Goal: Task Accomplishment & Management: Manage account settings

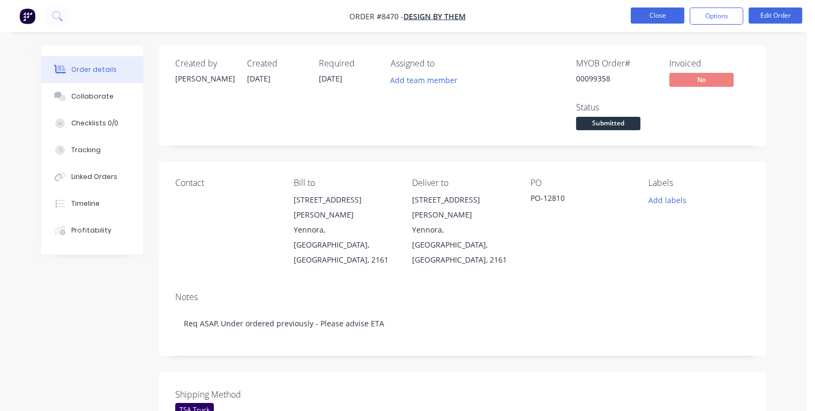
click at [668, 17] on button "Close" at bounding box center [658, 16] width 54 height 16
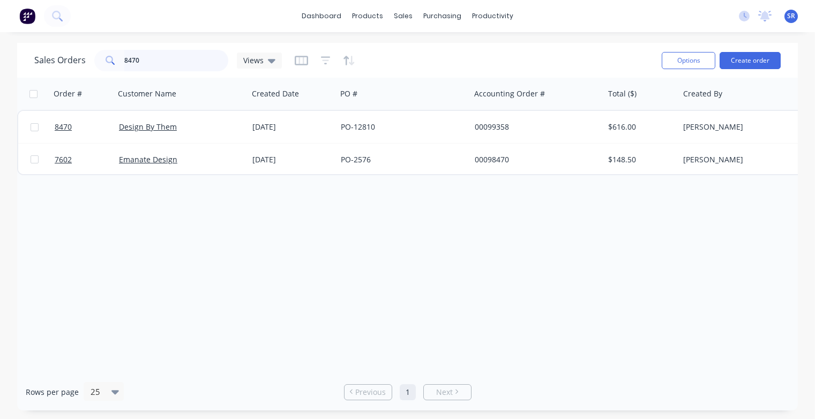
click at [154, 58] on input "8470" at bounding box center [176, 60] width 105 height 21
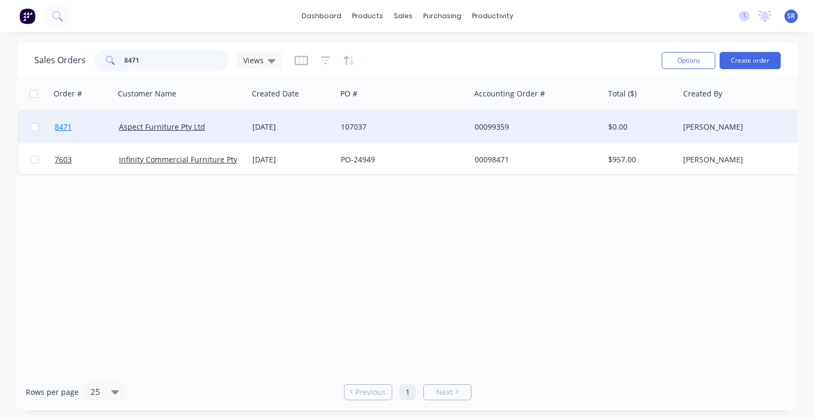
type input "8471"
click at [63, 126] on span "8471" at bounding box center [63, 127] width 17 height 11
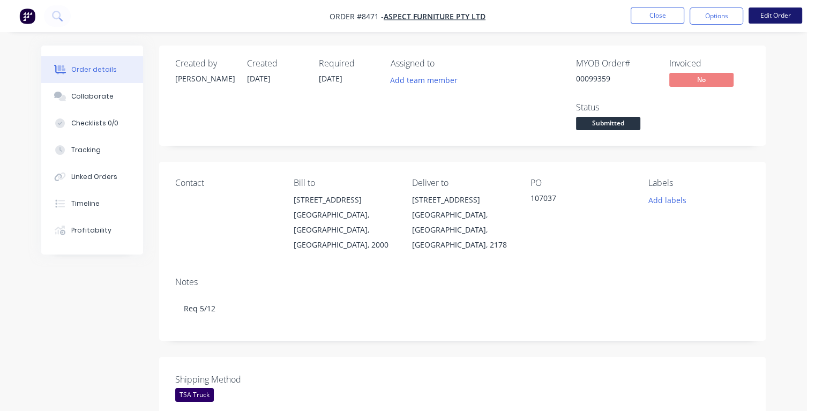
click at [787, 16] on button "Edit Order" at bounding box center [776, 16] width 54 height 16
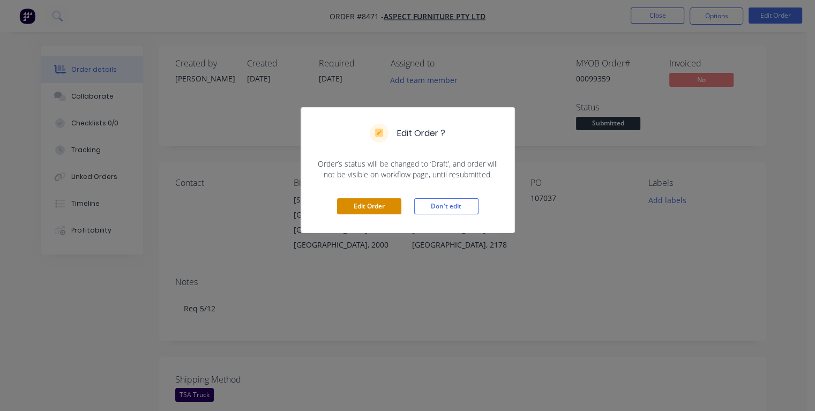
click at [384, 207] on button "Edit Order" at bounding box center [369, 206] width 64 height 16
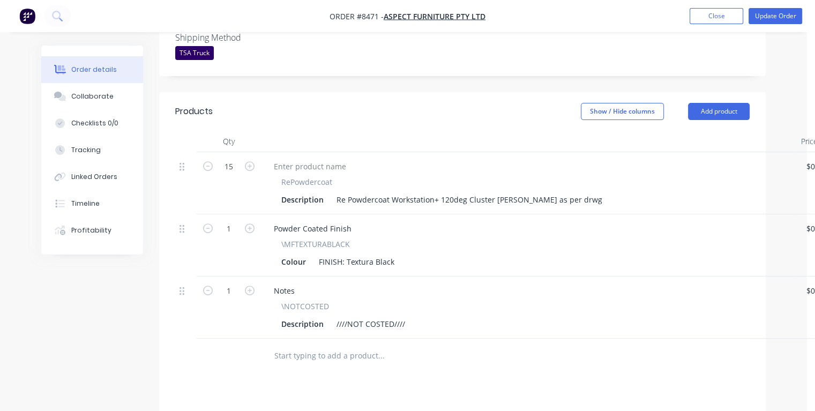
scroll to position [375, 0]
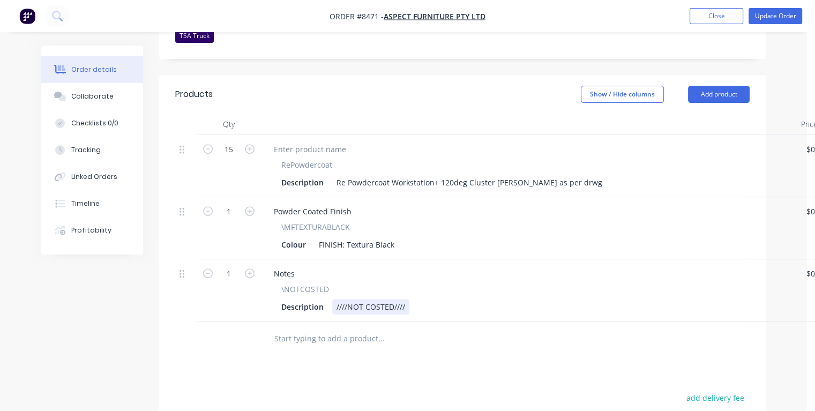
click at [411, 299] on div "Description ////NOT COSTED////" at bounding box center [527, 307] width 500 height 16
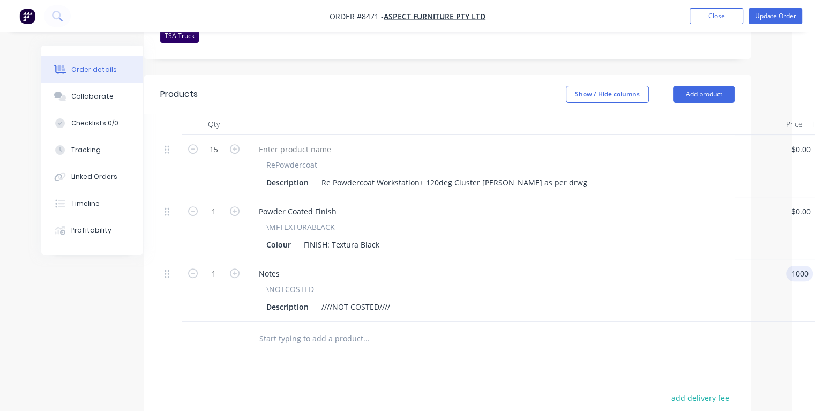
type input "$1,000.00"
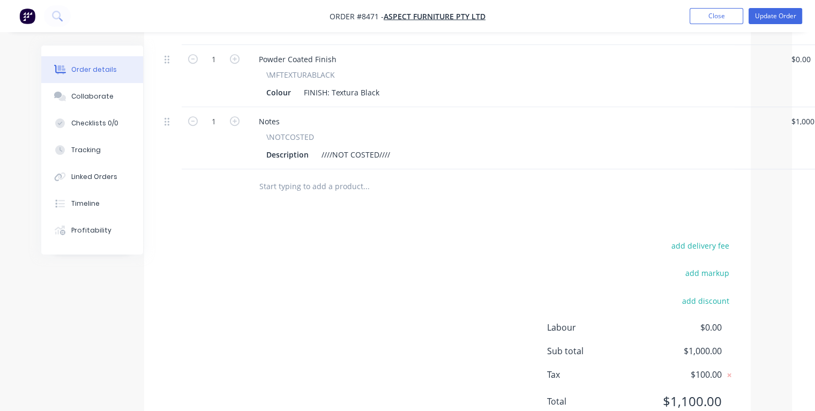
scroll to position [536, 15]
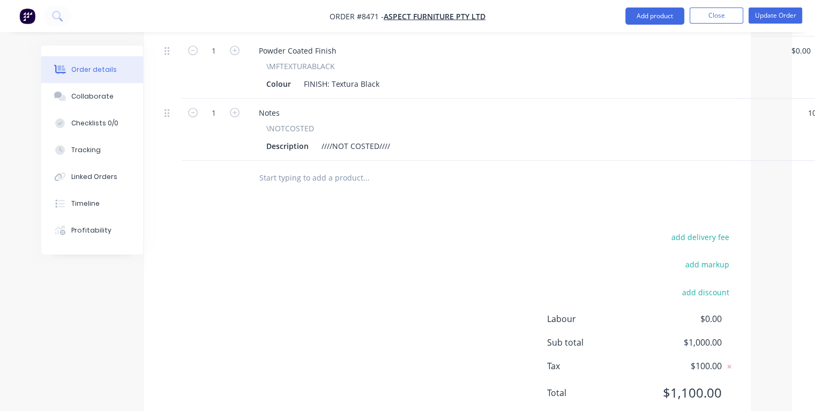
click at [400, 138] on div "Description ////NOT COSTED////" at bounding box center [512, 146] width 500 height 16
type input "$1,500.00"
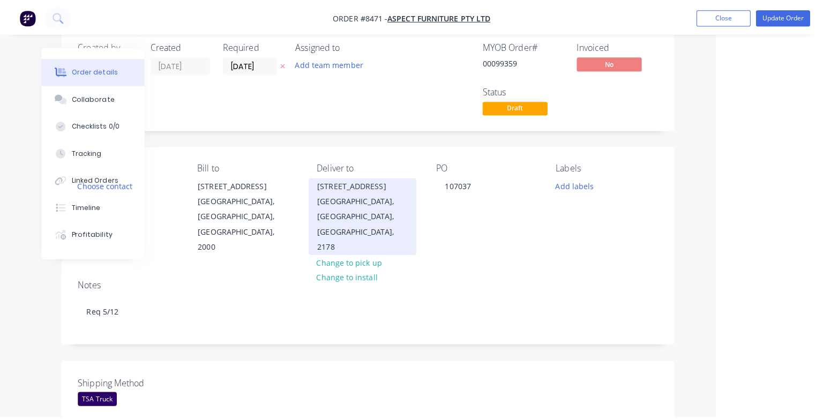
scroll to position [0, 98]
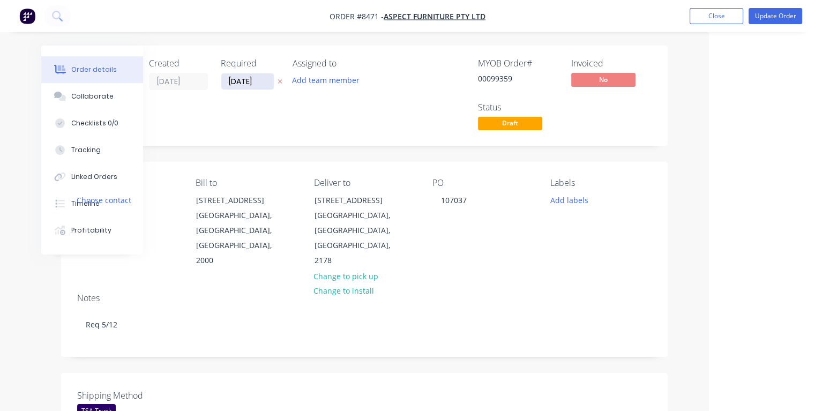
type input "$1,500.00"
click at [254, 80] on input "[DATE]" at bounding box center [247, 81] width 53 height 16
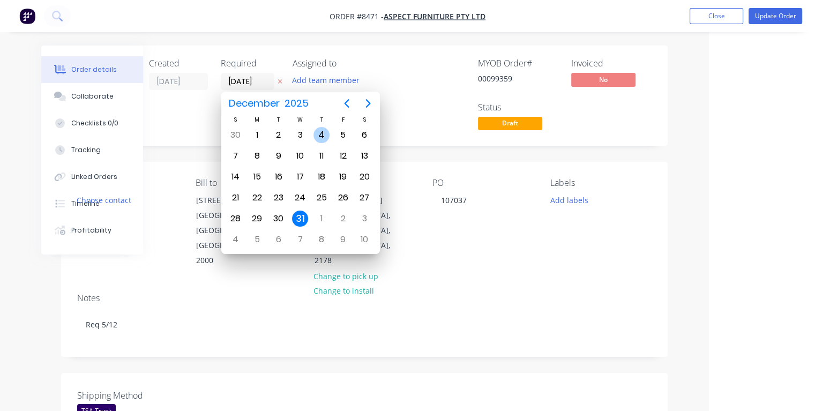
click at [319, 137] on div "4" at bounding box center [322, 135] width 16 height 16
type input "[DATE]"
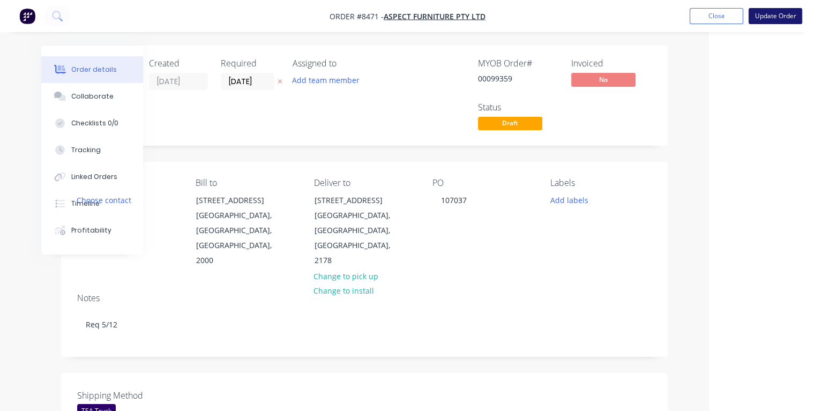
click at [780, 14] on button "Update Order" at bounding box center [776, 16] width 54 height 16
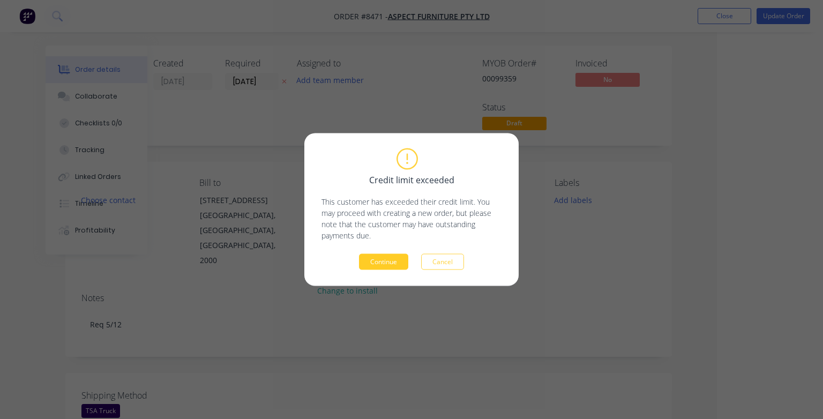
click at [368, 262] on button "Continue" at bounding box center [383, 262] width 49 height 16
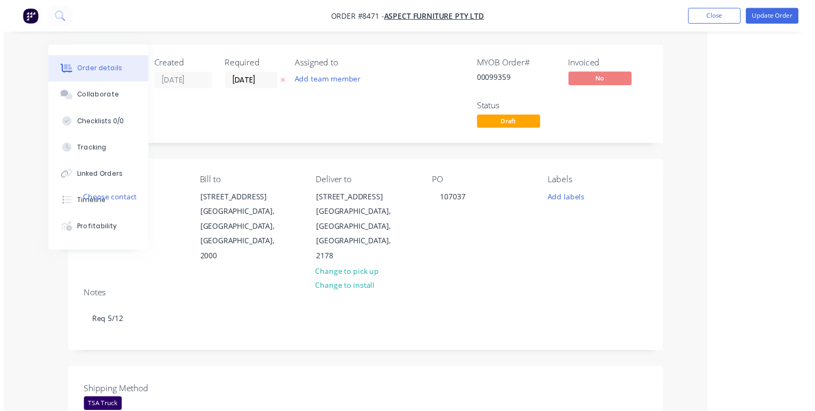
scroll to position [0, 58]
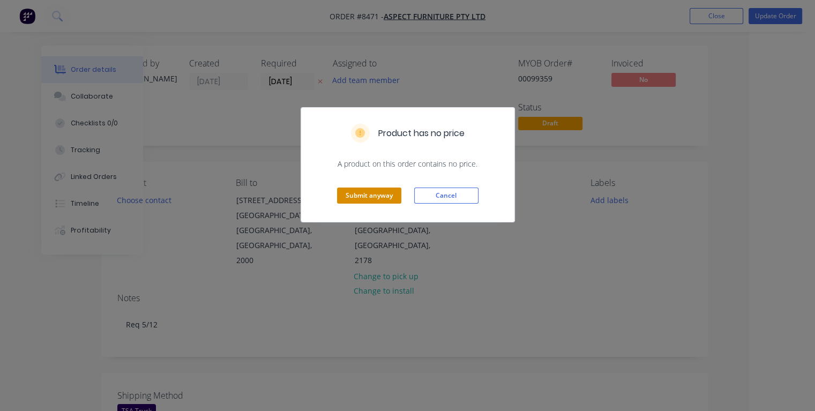
click at [366, 196] on button "Submit anyway" at bounding box center [369, 196] width 64 height 16
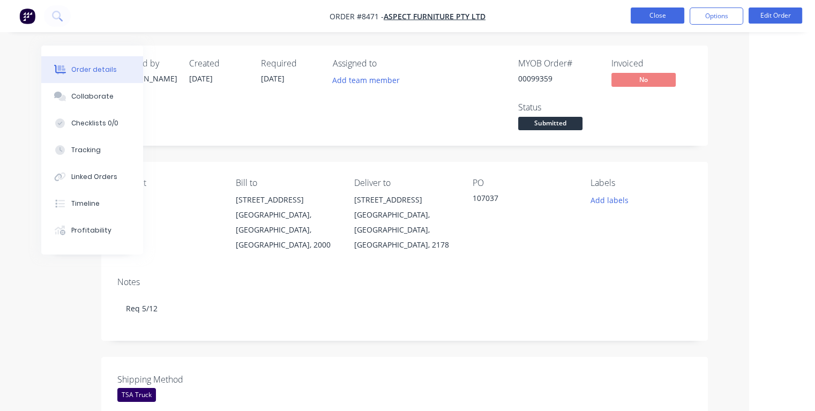
click at [661, 18] on button "Close" at bounding box center [658, 16] width 54 height 16
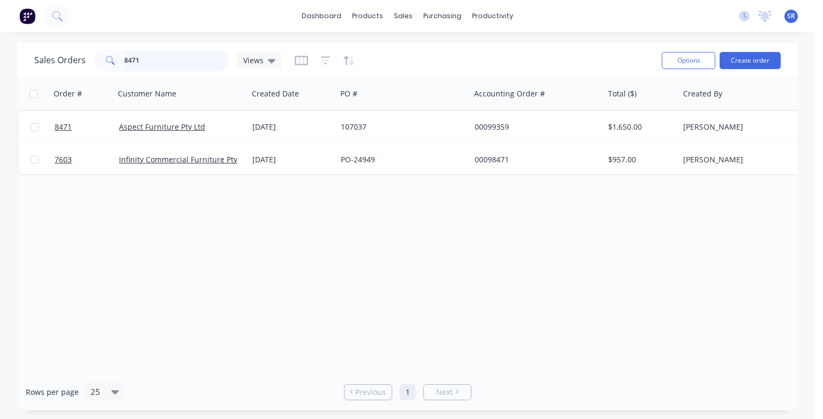
click at [144, 58] on input "8471" at bounding box center [176, 60] width 105 height 21
type input "8472"
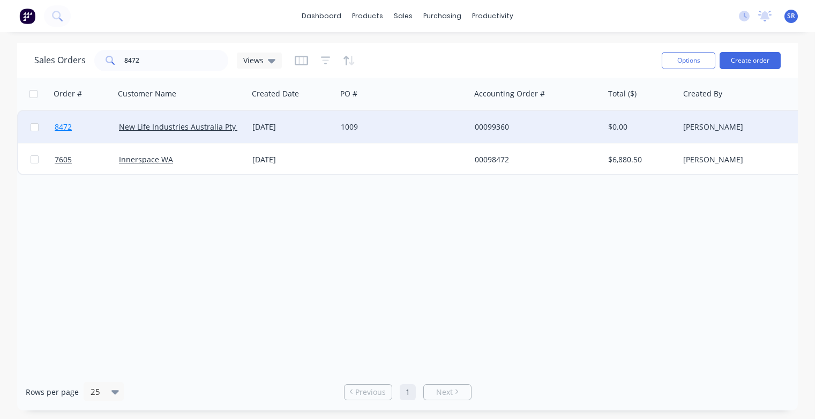
click at [62, 127] on span "8472" at bounding box center [63, 127] width 17 height 11
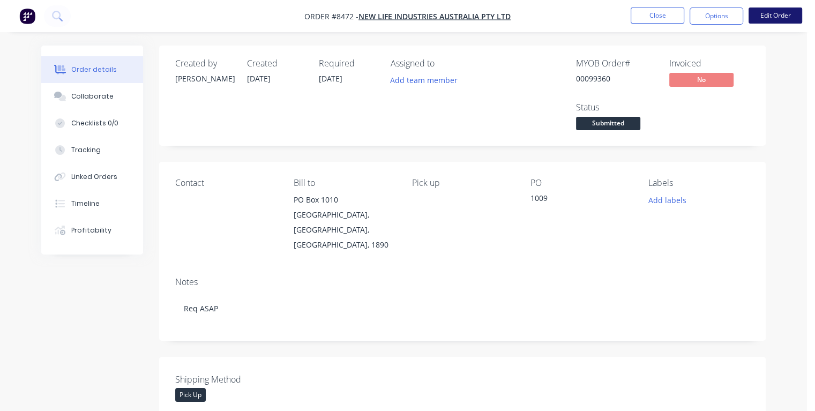
click at [780, 15] on button "Edit Order" at bounding box center [776, 16] width 54 height 16
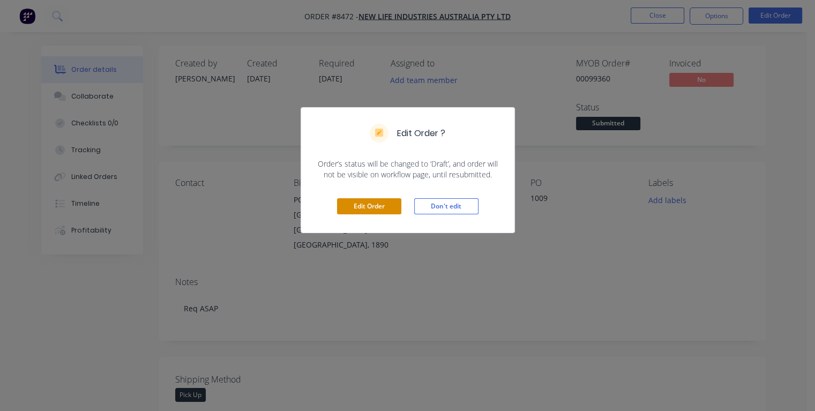
click at [355, 205] on button "Edit Order" at bounding box center [369, 206] width 64 height 16
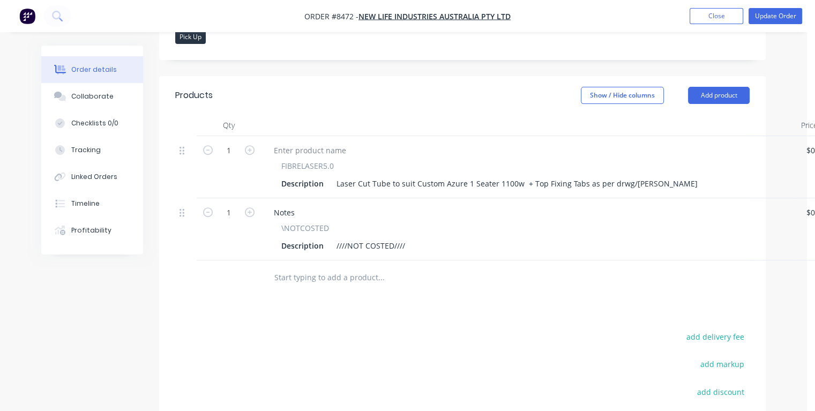
scroll to position [375, 0]
click at [413, 237] on div "Description ////NOT COSTED////" at bounding box center [527, 245] width 500 height 16
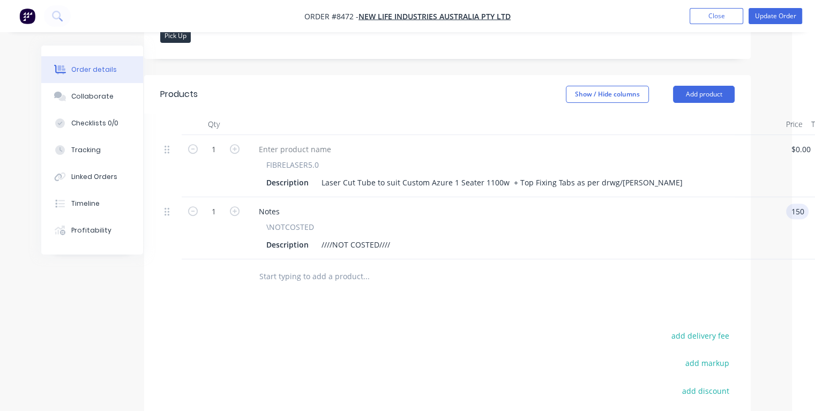
type input "$150.00"
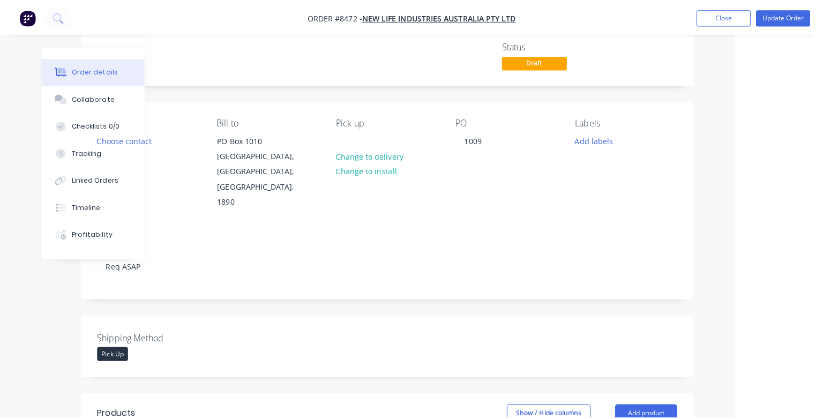
scroll to position [0, 79]
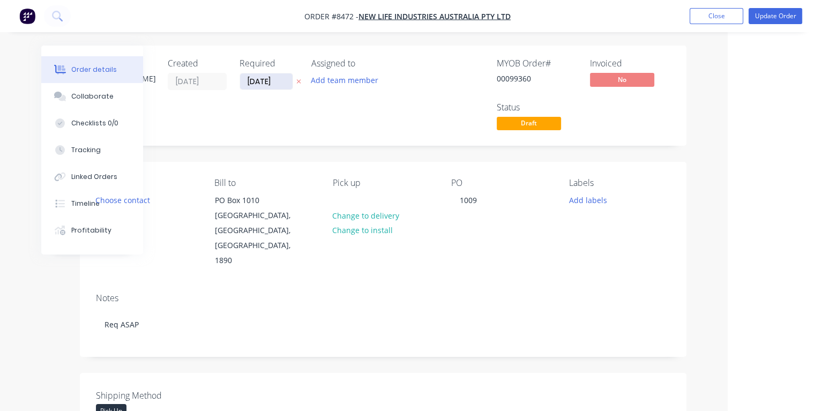
type input "$150.00"
click at [283, 81] on input "[DATE]" at bounding box center [266, 81] width 53 height 16
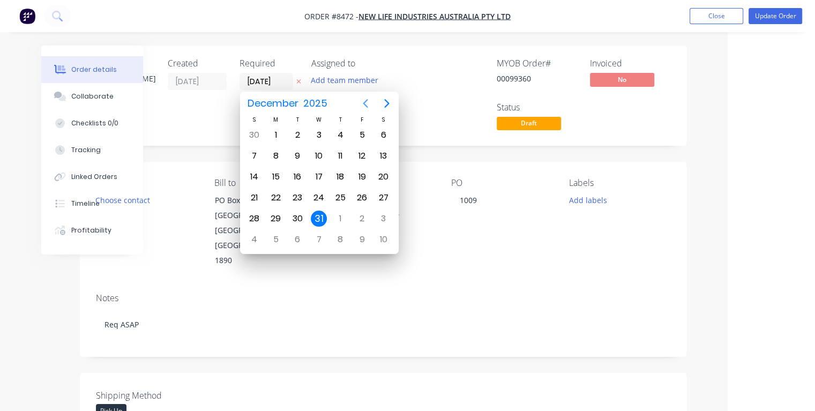
click at [366, 104] on icon "Previous page" at bounding box center [365, 103] width 13 height 13
click at [275, 193] on div "20" at bounding box center [276, 198] width 16 height 16
type input "[DATE]"
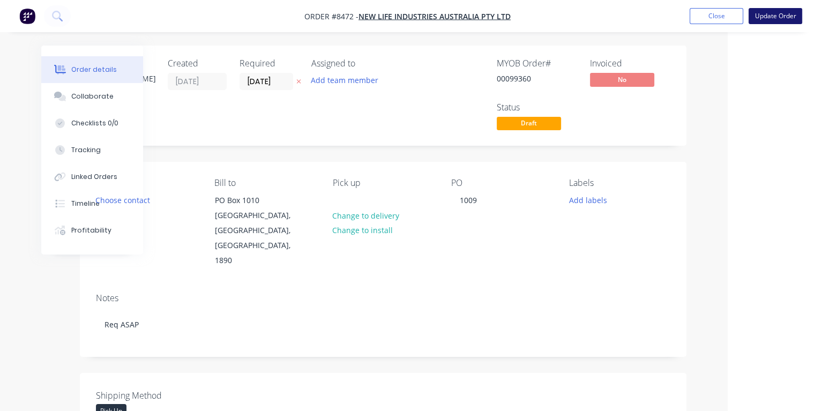
click at [774, 19] on button "Update Order" at bounding box center [776, 16] width 54 height 16
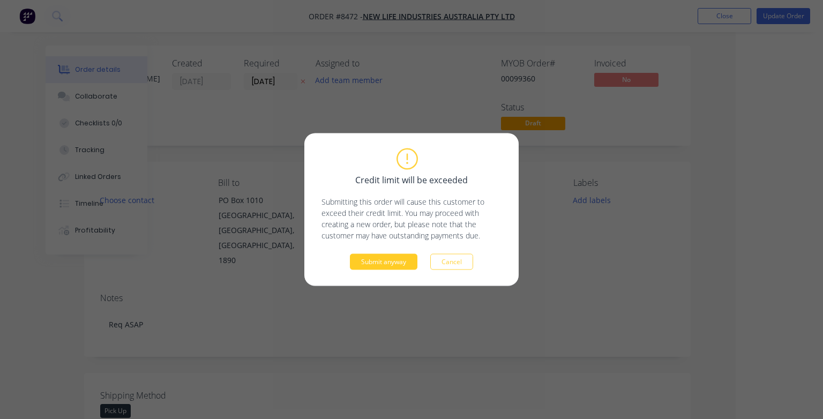
click at [402, 262] on button "Submit anyway" at bounding box center [384, 262] width 68 height 16
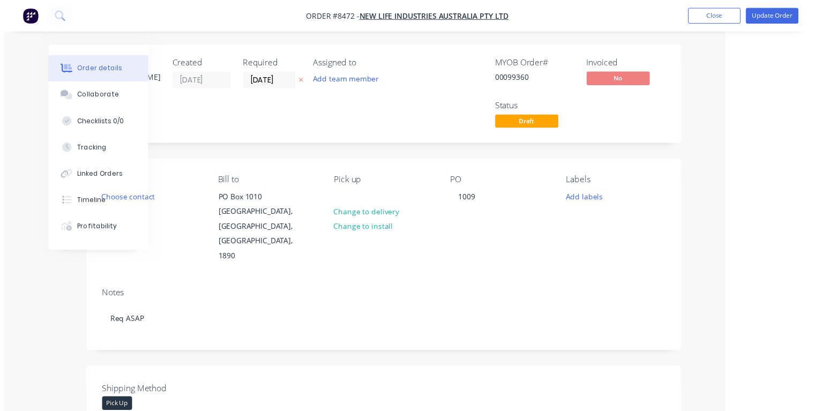
scroll to position [0, 58]
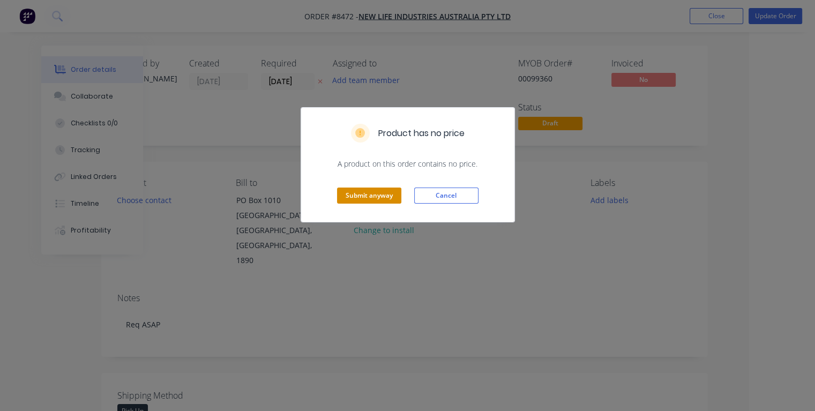
click at [378, 188] on button "Submit anyway" at bounding box center [369, 196] width 64 height 16
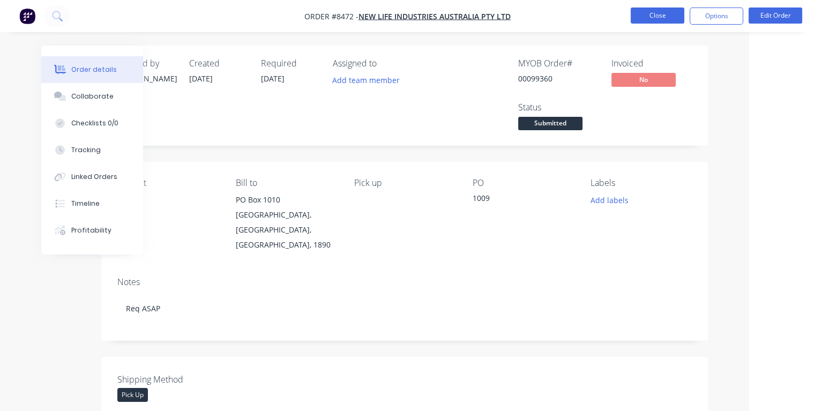
click at [647, 16] on button "Close" at bounding box center [658, 16] width 54 height 16
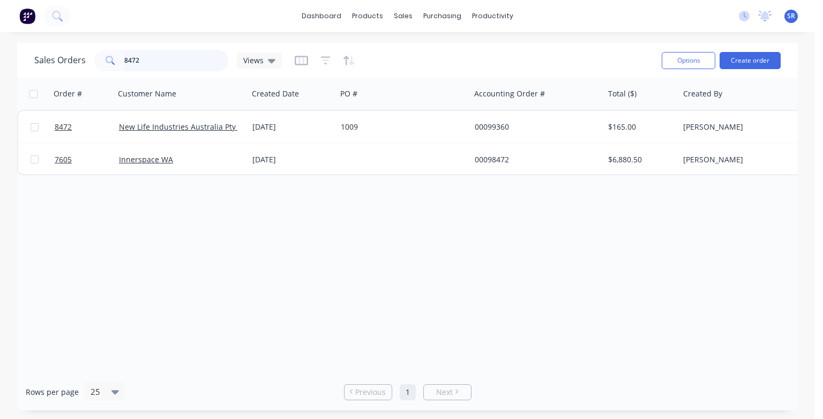
click at [152, 54] on input "8472" at bounding box center [176, 60] width 105 height 21
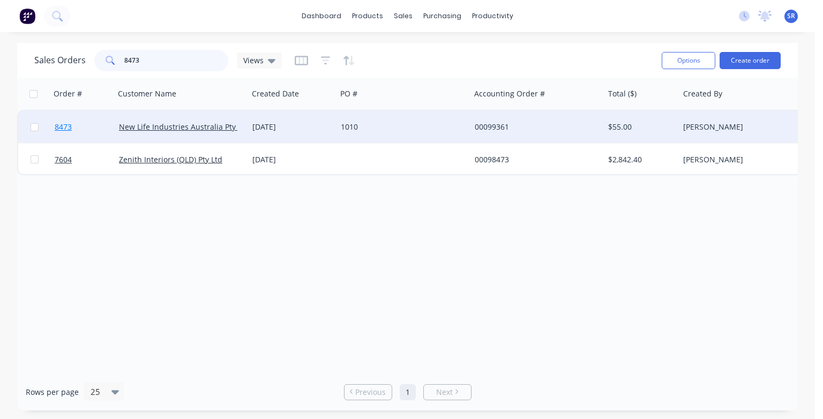
type input "8473"
click at [65, 130] on span "8473" at bounding box center [63, 127] width 17 height 11
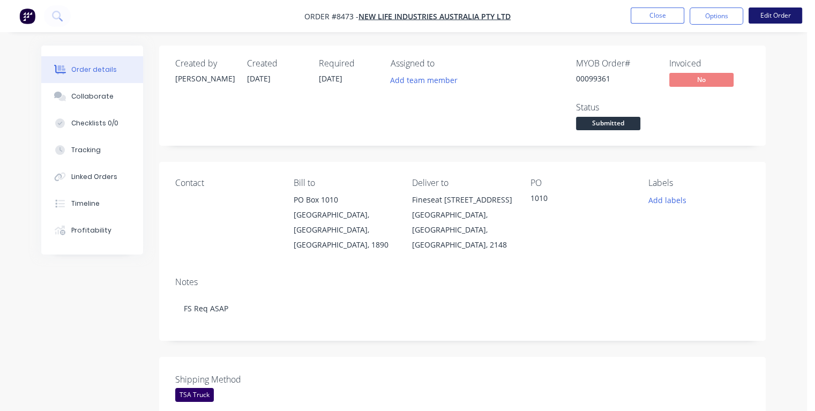
click at [767, 17] on button "Edit Order" at bounding box center [776, 16] width 54 height 16
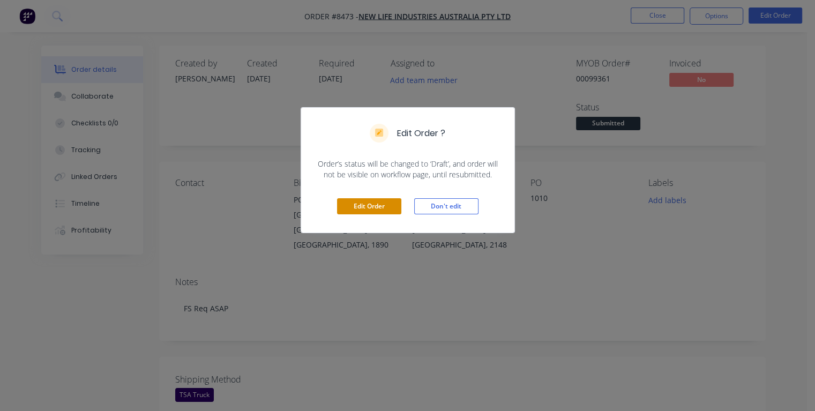
click at [379, 204] on button "Edit Order" at bounding box center [369, 206] width 64 height 16
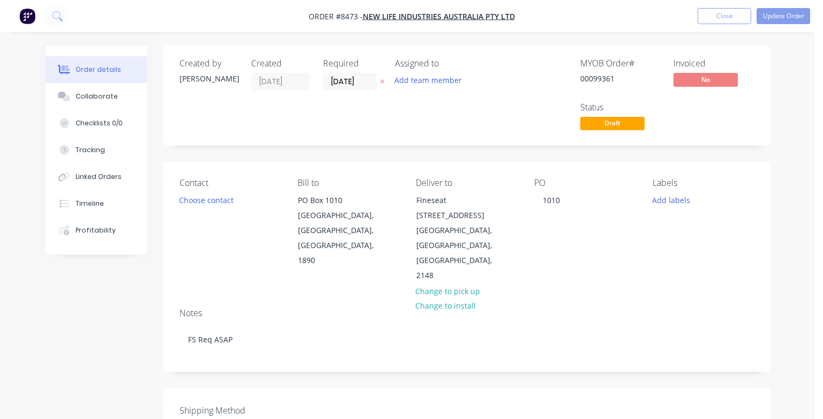
type input "$50.00"
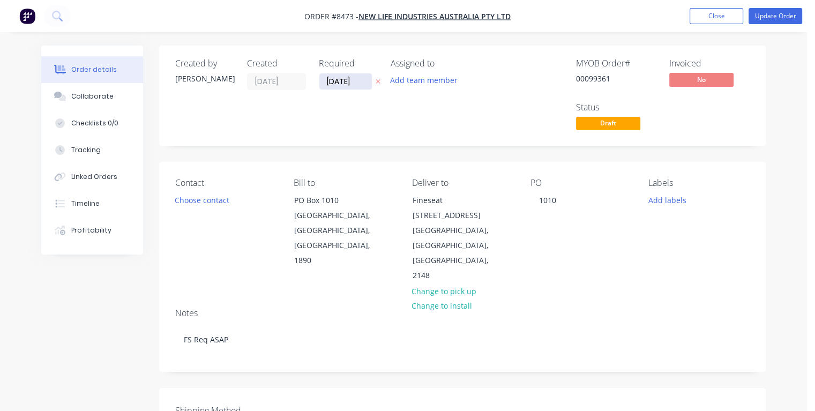
click at [360, 81] on input "[DATE]" at bounding box center [345, 81] width 53 height 16
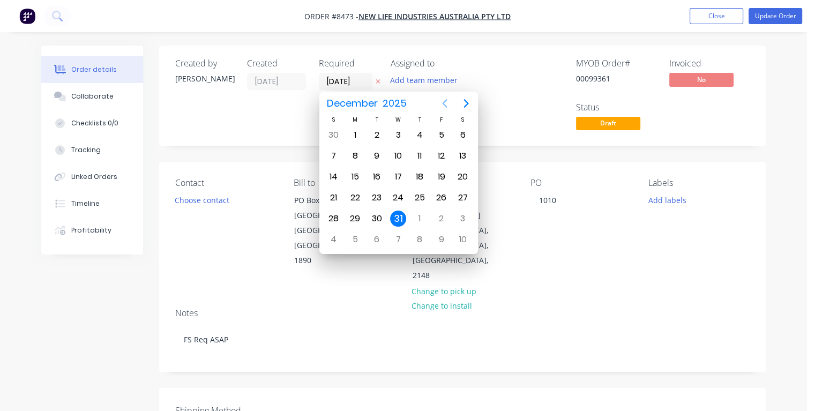
click at [444, 101] on icon "Previous page" at bounding box center [444, 103] width 5 height 9
click at [376, 132] on div "28" at bounding box center [377, 135] width 16 height 16
type input "[DATE]"
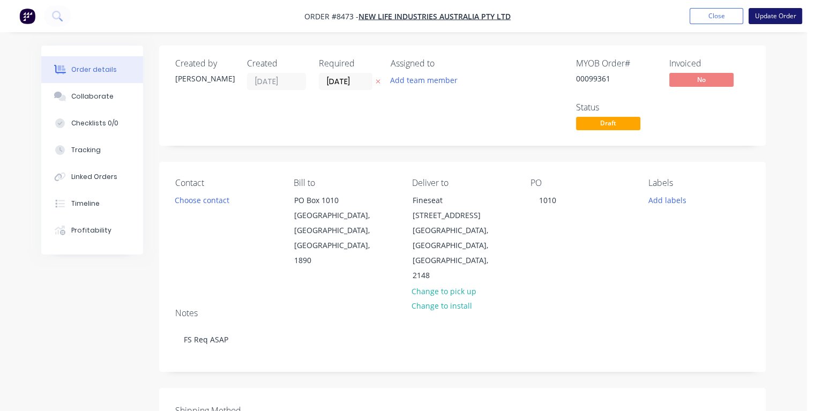
click at [764, 18] on button "Update Order" at bounding box center [776, 16] width 54 height 16
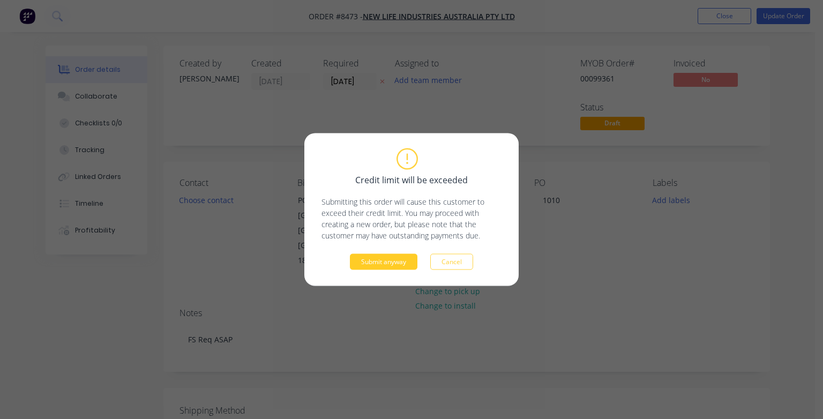
click at [397, 260] on button "Submit anyway" at bounding box center [384, 262] width 68 height 16
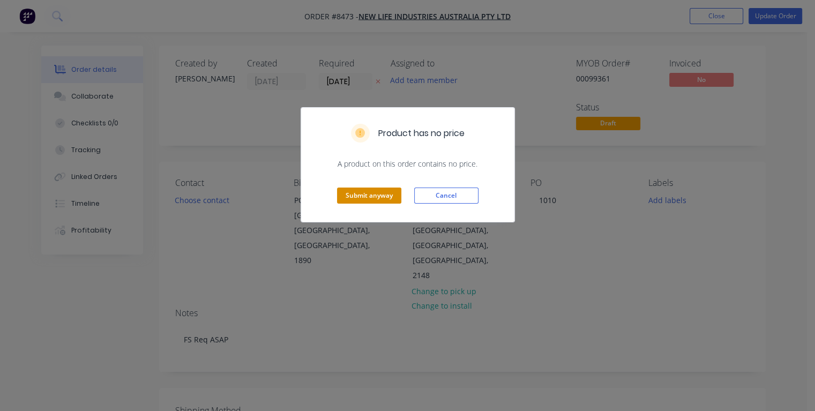
click at [384, 196] on button "Submit anyway" at bounding box center [369, 196] width 64 height 16
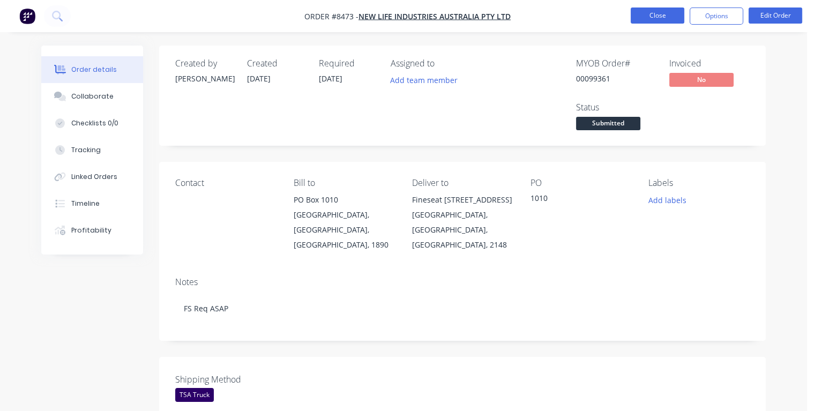
click at [638, 12] on button "Close" at bounding box center [658, 16] width 54 height 16
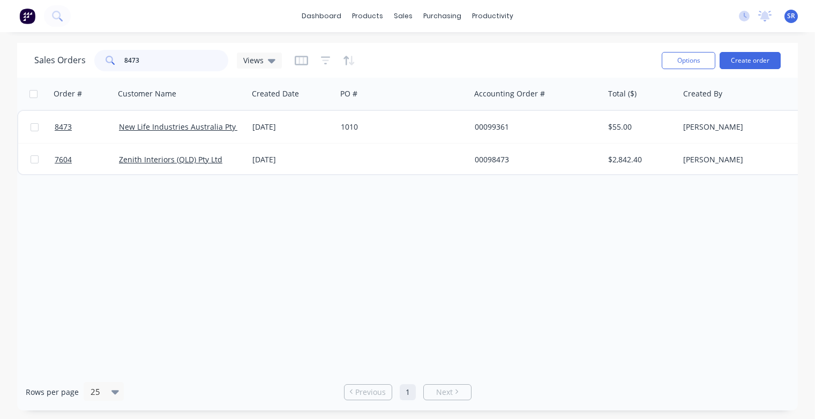
click at [154, 58] on input "8473" at bounding box center [176, 60] width 105 height 21
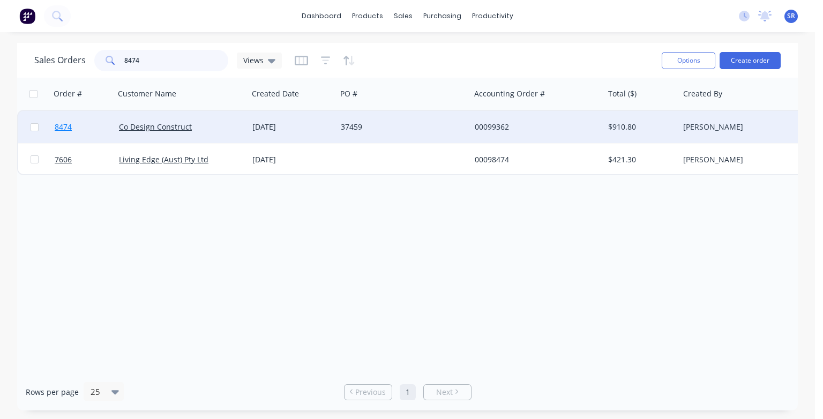
type input "8474"
click at [61, 128] on span "8474" at bounding box center [63, 127] width 17 height 11
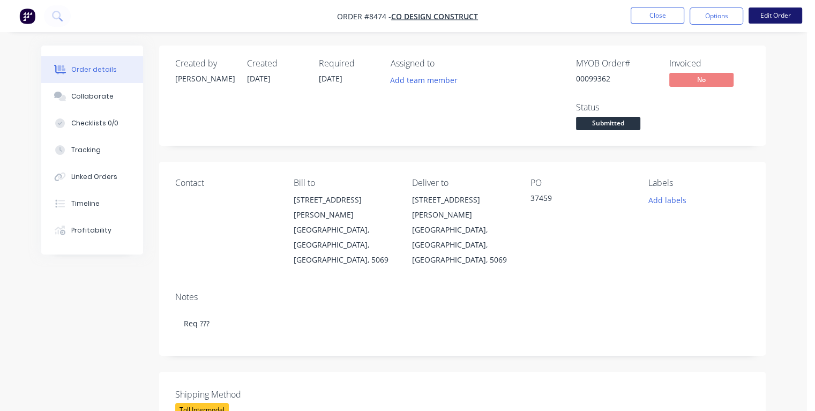
click at [778, 16] on button "Edit Order" at bounding box center [776, 16] width 54 height 16
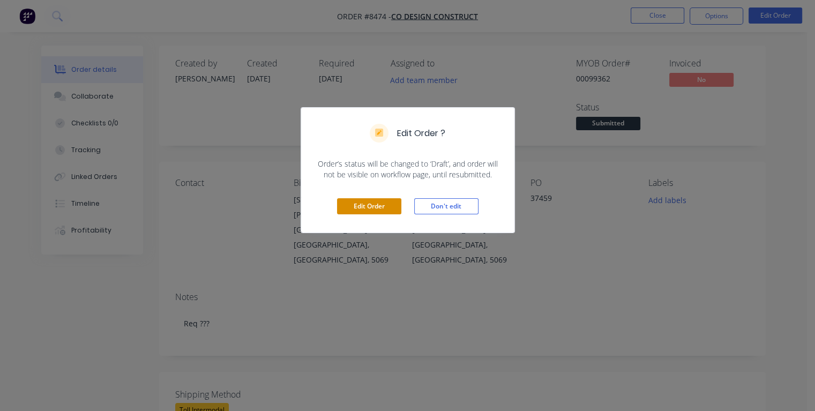
click at [369, 198] on button "Edit Order" at bounding box center [369, 206] width 64 height 16
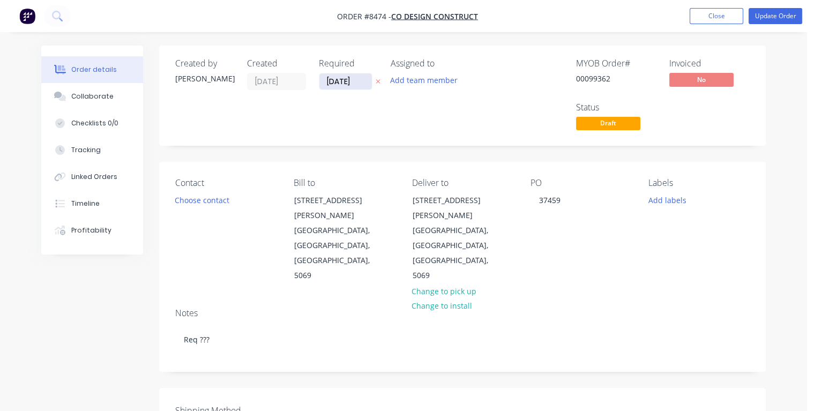
click at [358, 81] on input "[DATE]" at bounding box center [345, 81] width 53 height 16
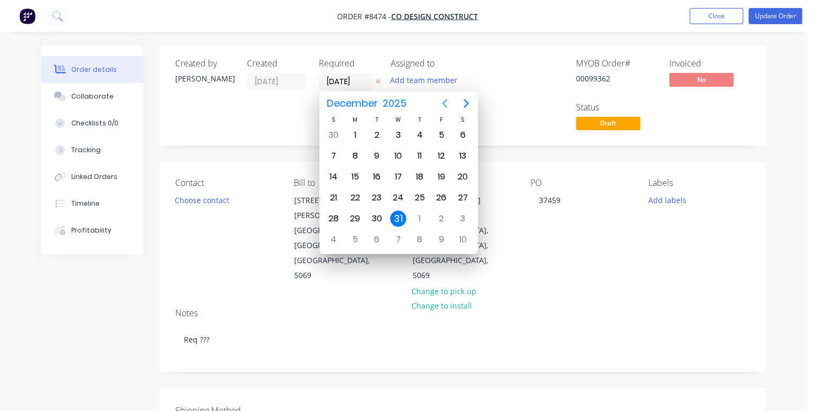
click at [448, 104] on icon "Previous page" at bounding box center [444, 103] width 13 height 13
click at [442, 176] on div "17" at bounding box center [441, 177] width 16 height 16
type input "[DATE]"
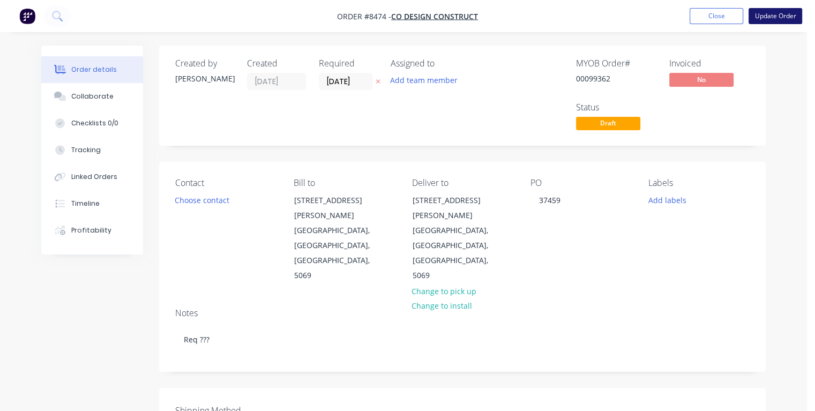
click at [774, 21] on button "Update Order" at bounding box center [776, 16] width 54 height 16
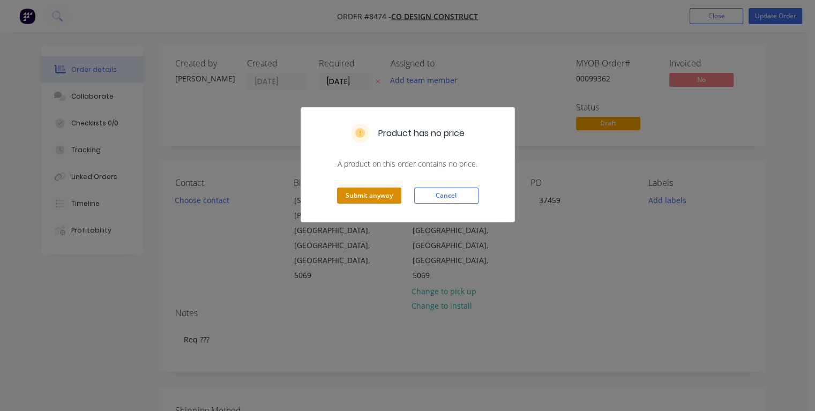
click at [378, 195] on button "Submit anyway" at bounding box center [369, 196] width 64 height 16
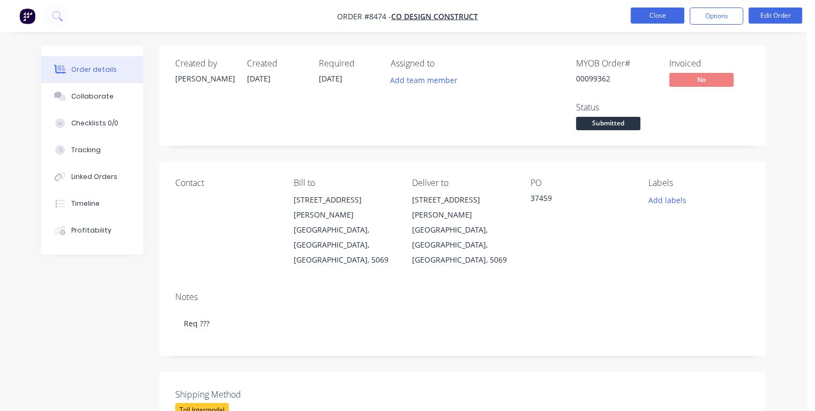
click at [650, 20] on button "Close" at bounding box center [658, 16] width 54 height 16
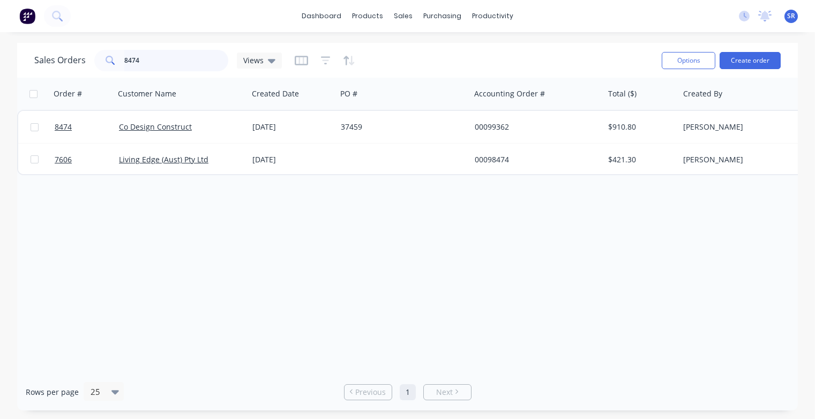
drag, startPoint x: 149, startPoint y: 58, endPoint x: 154, endPoint y: 64, distance: 8.0
click at [150, 59] on input "8474" at bounding box center [176, 60] width 105 height 21
type input "8475"
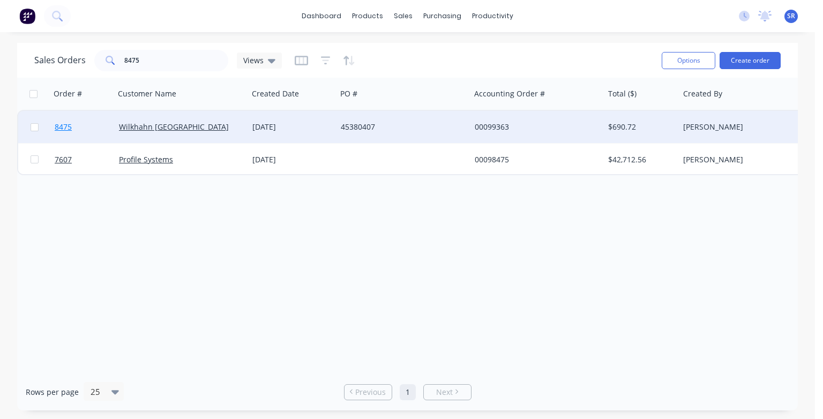
click at [61, 126] on span "8475" at bounding box center [63, 127] width 17 height 11
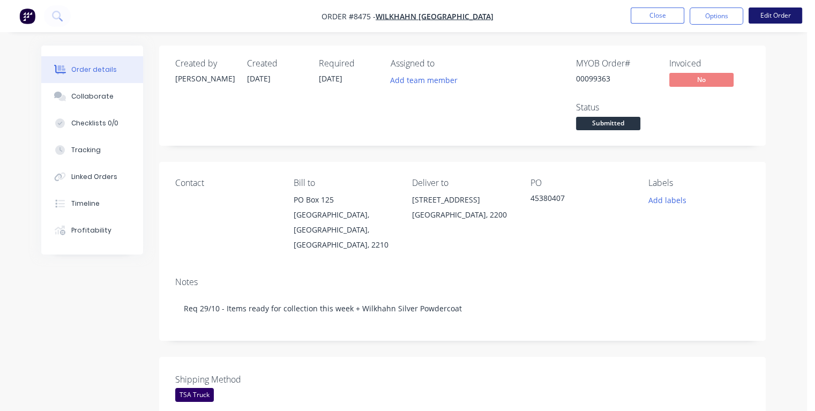
click at [769, 19] on button "Edit Order" at bounding box center [776, 16] width 54 height 16
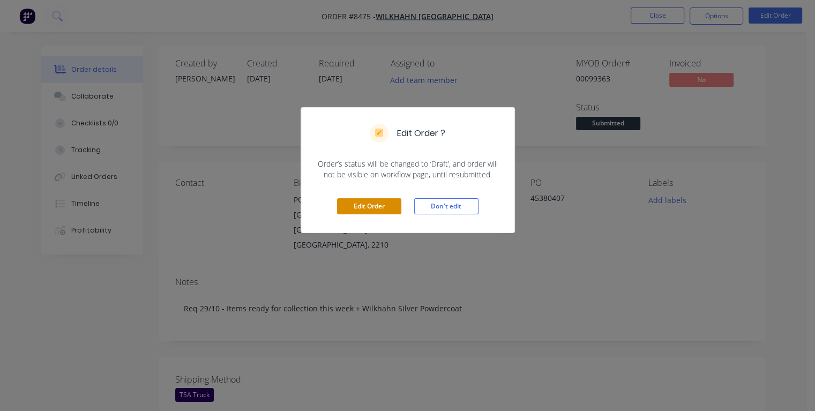
click at [375, 206] on button "Edit Order" at bounding box center [369, 206] width 64 height 16
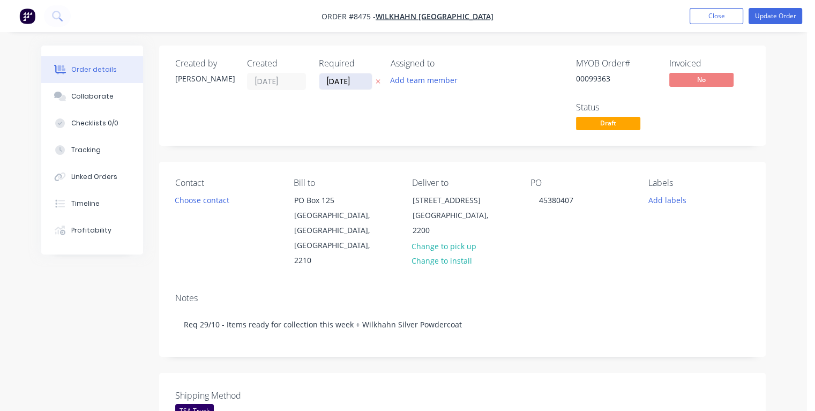
click at [361, 79] on input "[DATE]" at bounding box center [345, 81] width 53 height 16
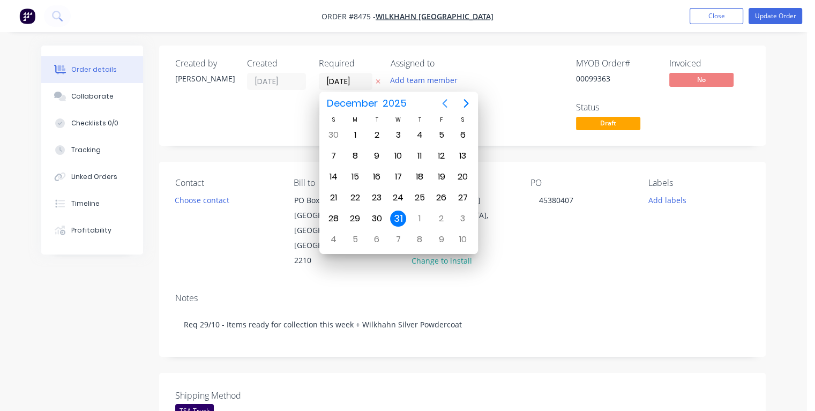
click at [446, 104] on icon "Previous page" at bounding box center [444, 103] width 13 height 13
click at [446, 105] on icon "Previous page" at bounding box center [444, 103] width 13 height 13
click at [357, 196] on div "20" at bounding box center [355, 198] width 16 height 16
type input "[DATE]"
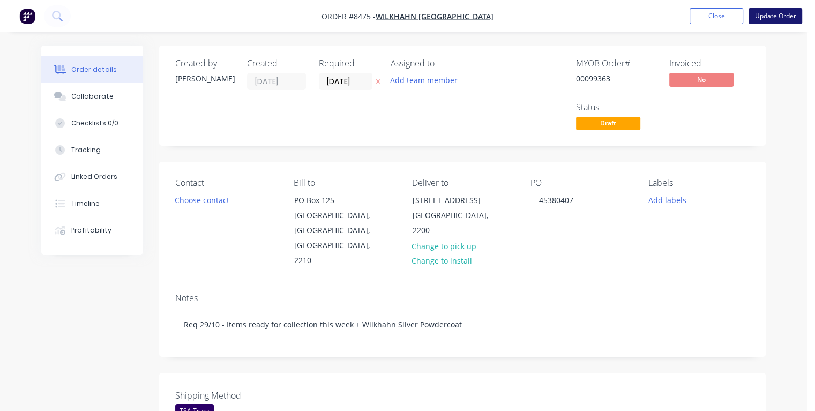
click at [768, 17] on button "Update Order" at bounding box center [776, 16] width 54 height 16
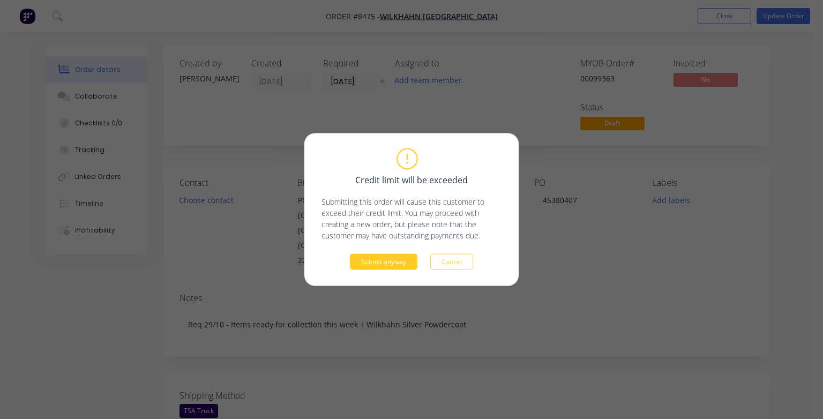
click at [392, 264] on button "Submit anyway" at bounding box center [384, 262] width 68 height 16
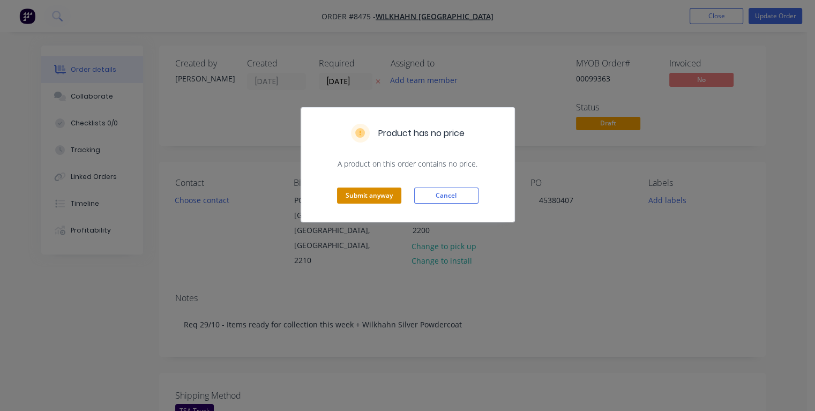
click at [380, 196] on button "Submit anyway" at bounding box center [369, 196] width 64 height 16
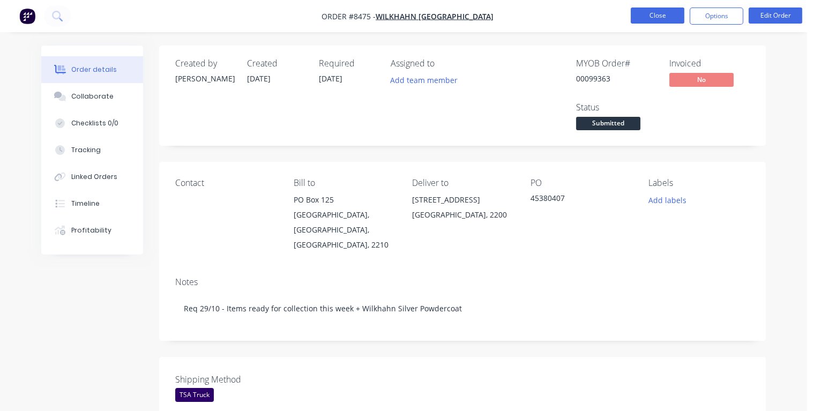
click at [646, 18] on button "Close" at bounding box center [658, 16] width 54 height 16
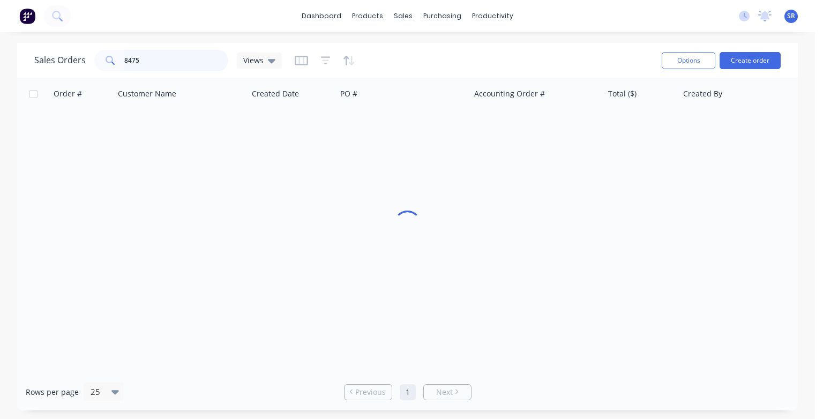
click at [163, 62] on input "8475" at bounding box center [176, 60] width 105 height 21
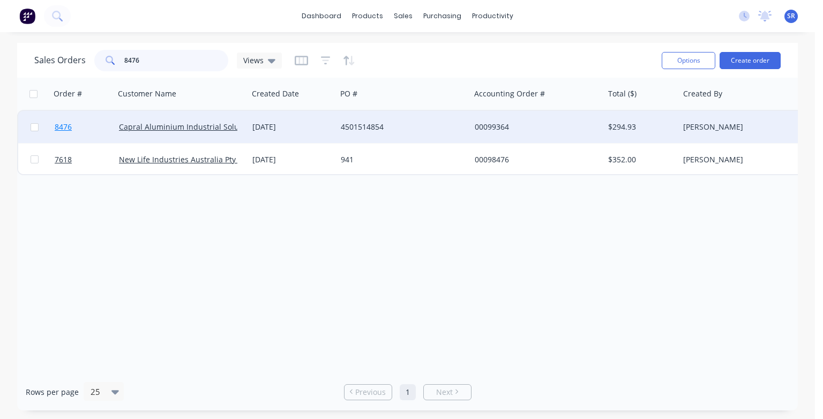
type input "8476"
click at [64, 130] on span "8476" at bounding box center [63, 127] width 17 height 11
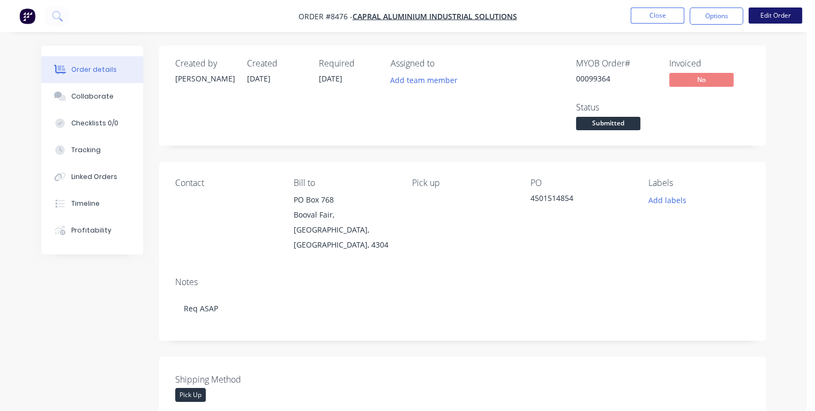
click at [773, 18] on button "Edit Order" at bounding box center [776, 16] width 54 height 16
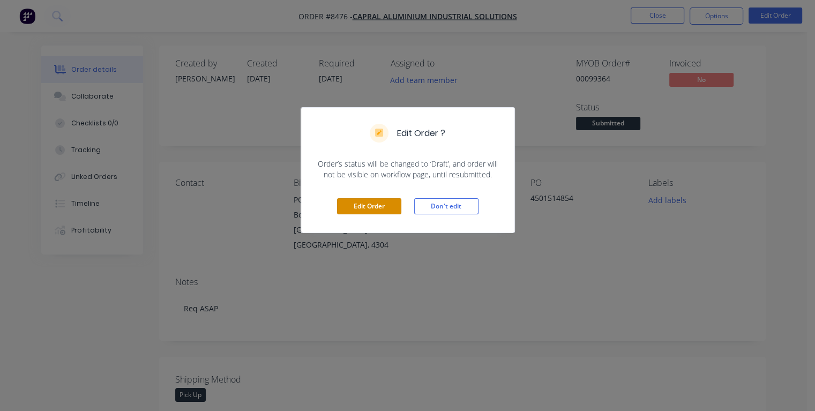
click at [364, 206] on button "Edit Order" at bounding box center [369, 206] width 64 height 16
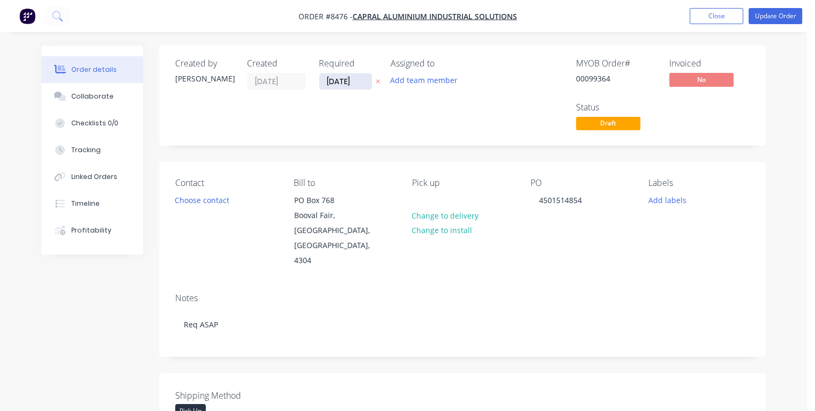
click at [363, 79] on input "[DATE]" at bounding box center [345, 81] width 53 height 16
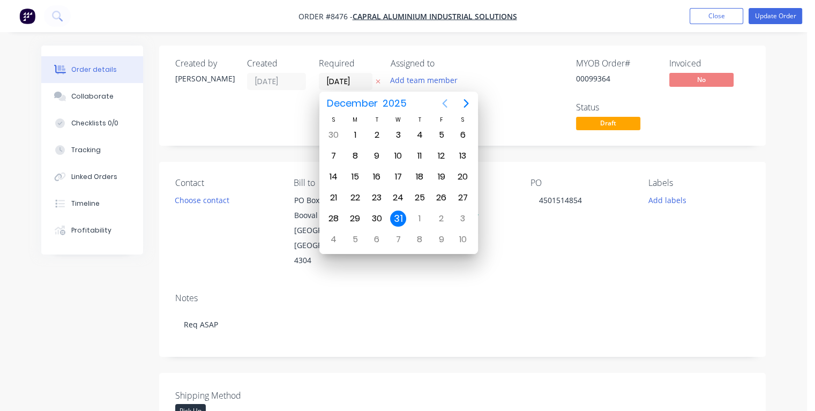
click at [446, 104] on icon "Previous page" at bounding box center [444, 103] width 13 height 13
click at [445, 105] on icon "Previous page" at bounding box center [444, 103] width 13 height 13
click at [401, 172] on div "15" at bounding box center [398, 177] width 16 height 16
type input "[DATE]"
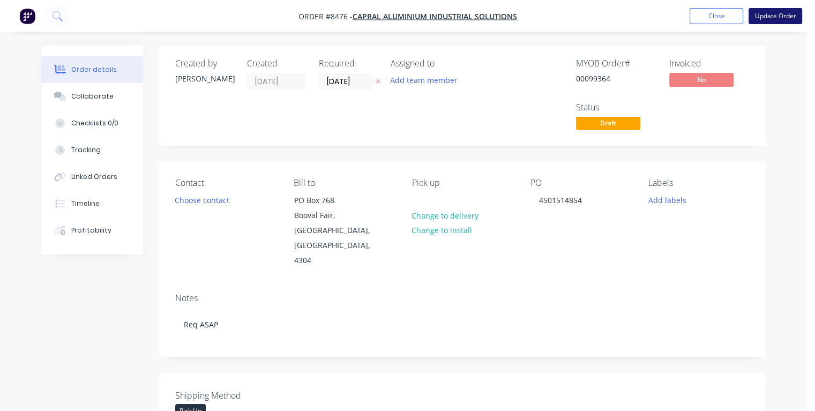
click at [792, 16] on button "Update Order" at bounding box center [776, 16] width 54 height 16
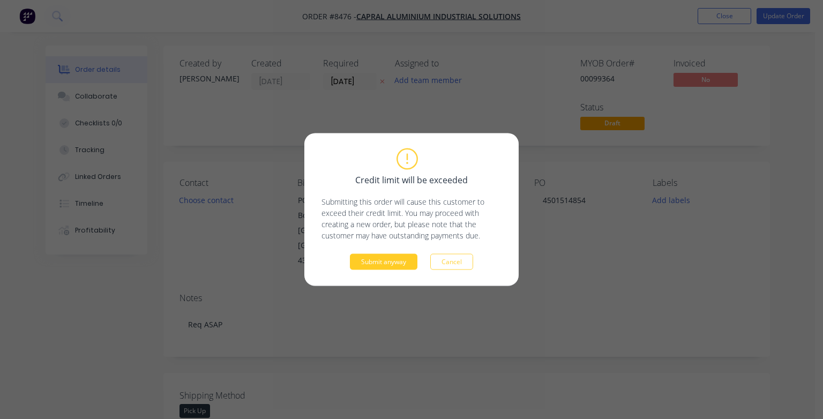
click at [406, 258] on button "Submit anyway" at bounding box center [384, 262] width 68 height 16
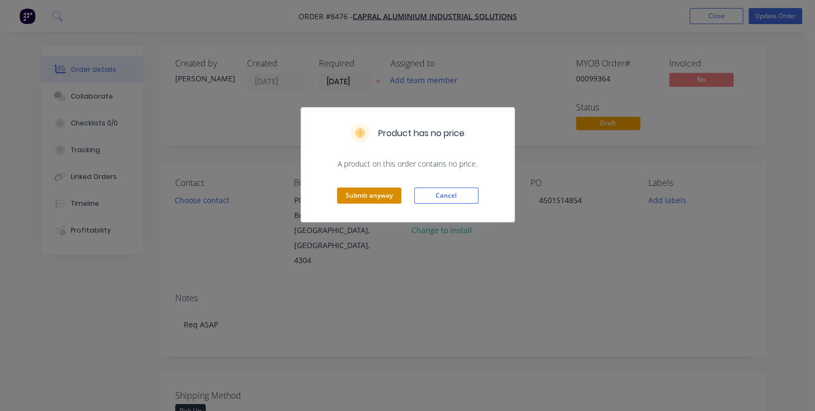
click at [369, 191] on button "Submit anyway" at bounding box center [369, 196] width 64 height 16
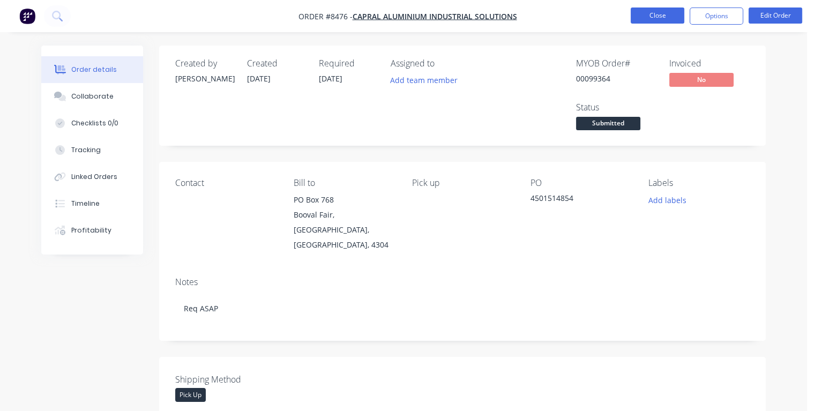
click at [647, 18] on button "Close" at bounding box center [658, 16] width 54 height 16
